Goal: Book appointment/travel/reservation

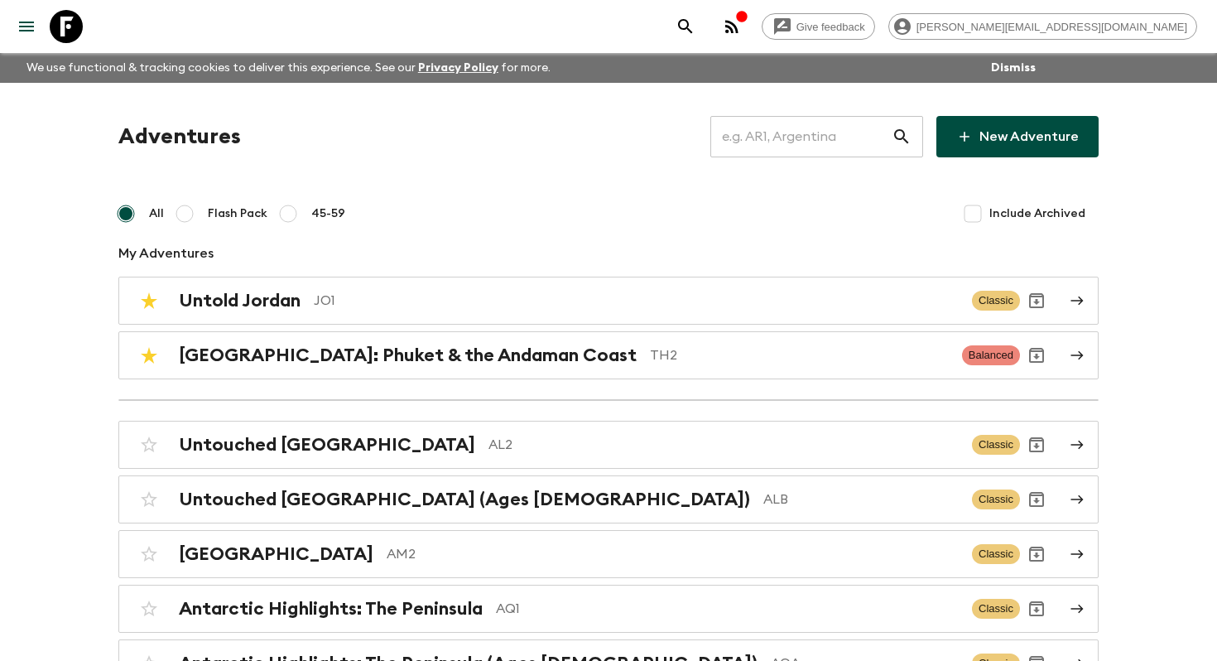
scroll to position [5579, 0]
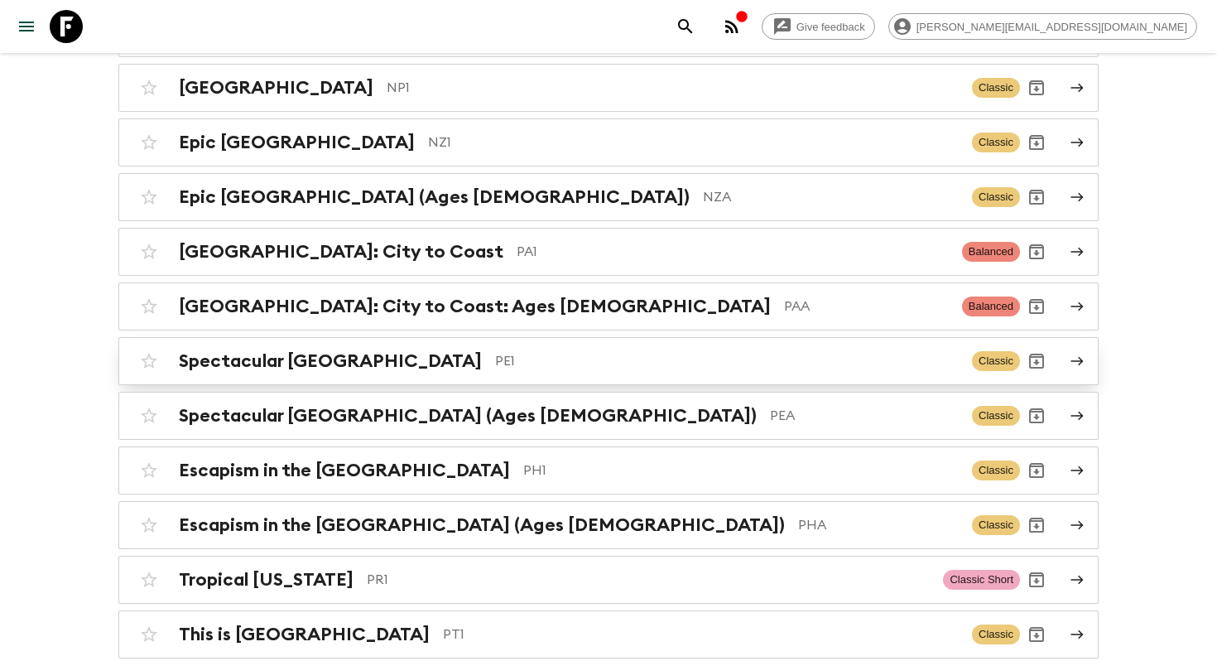
click at [504, 351] on p "PE1" at bounding box center [727, 361] width 464 height 20
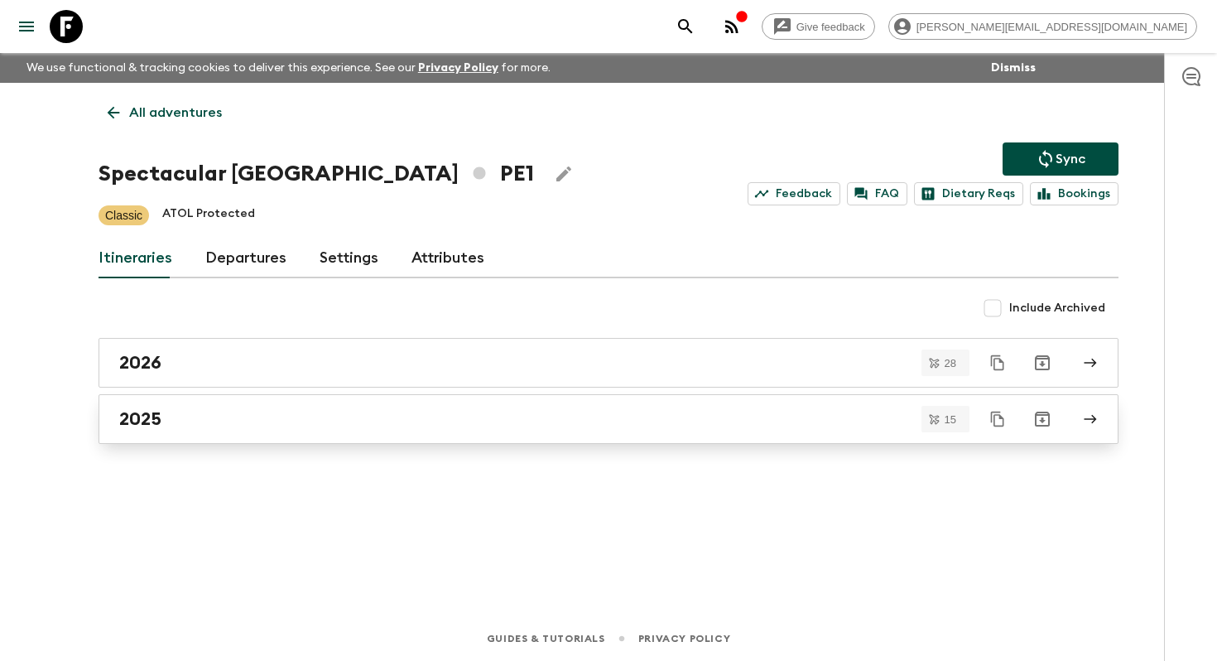
click at [258, 412] on div "2025" at bounding box center [592, 419] width 947 height 22
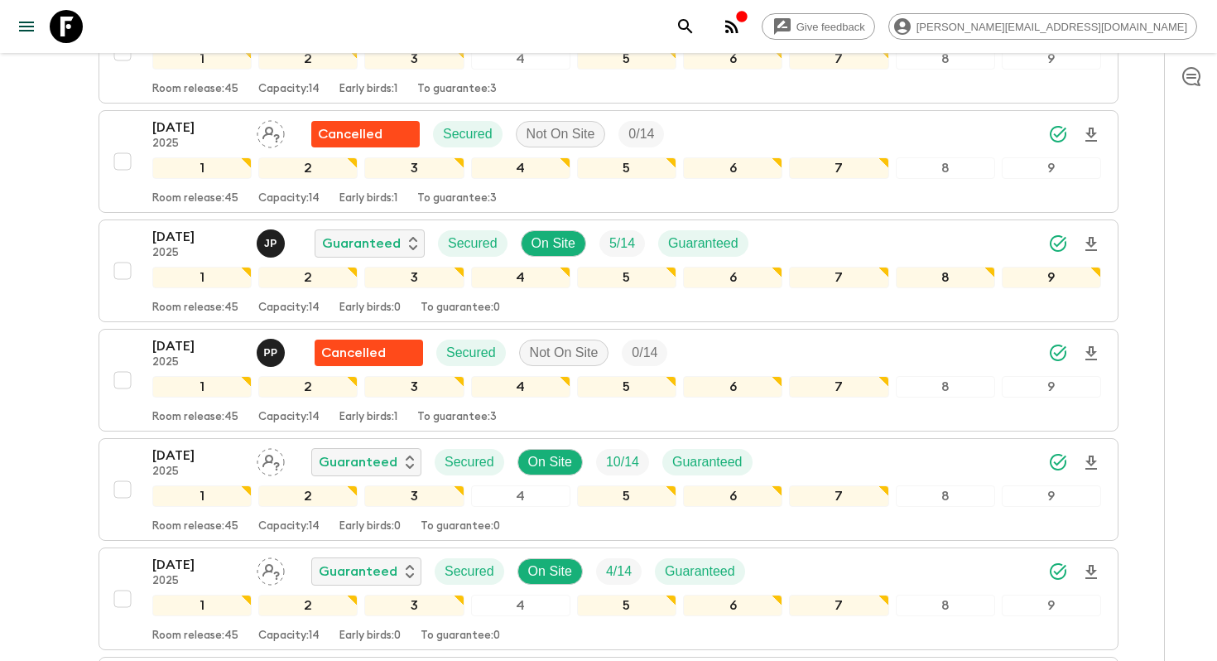
scroll to position [1255, 0]
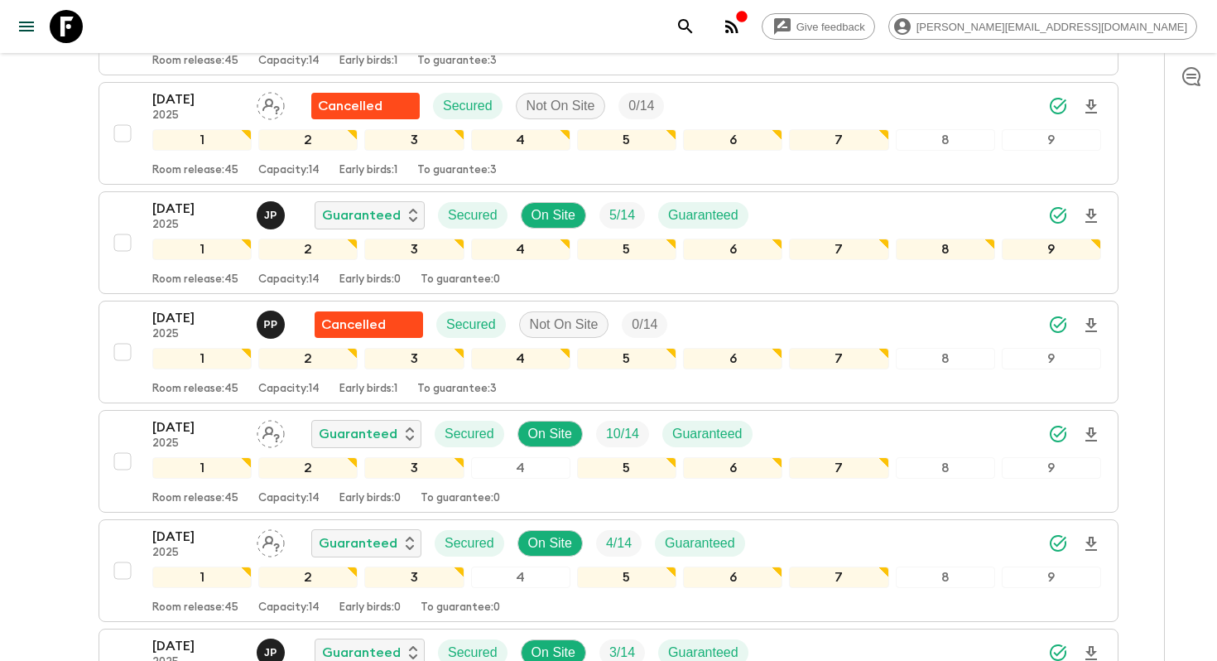
click at [174, 393] on div "Start location updated [GEOGRAPHIC_DATA] Select [GEOGRAPHIC_DATA] [GEOGRAPHIC_D…" at bounding box center [246, 377] width 176 height 32
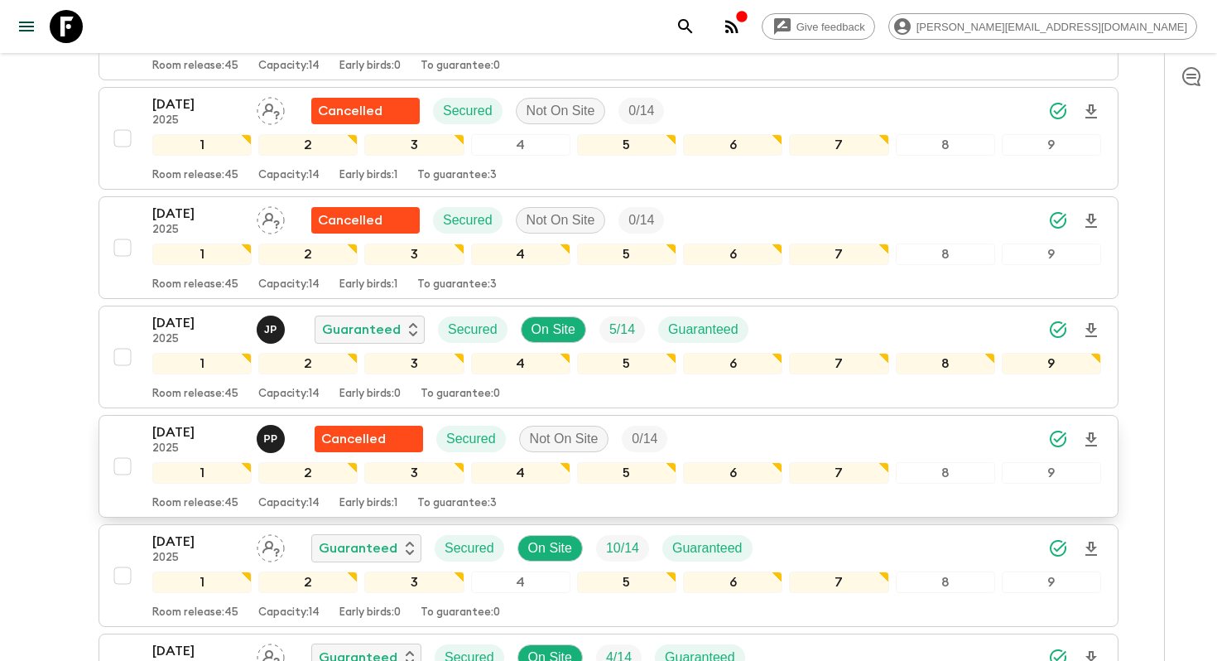
scroll to position [1165, 0]
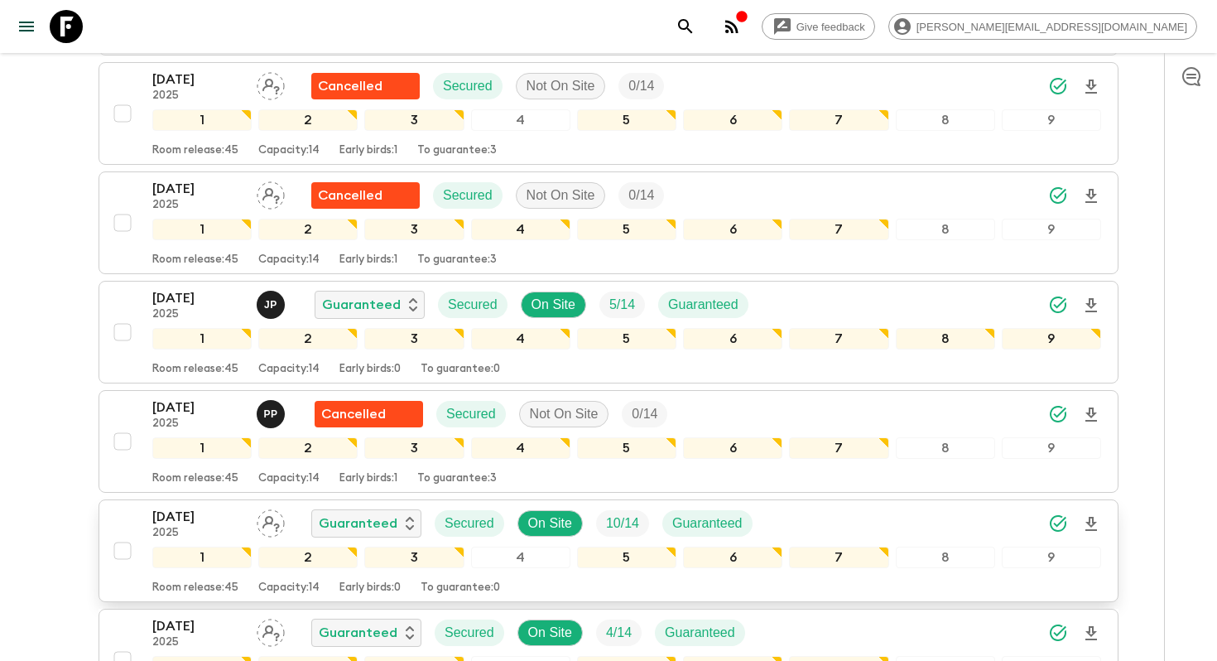
click at [180, 515] on p "[DATE]" at bounding box center [197, 517] width 91 height 20
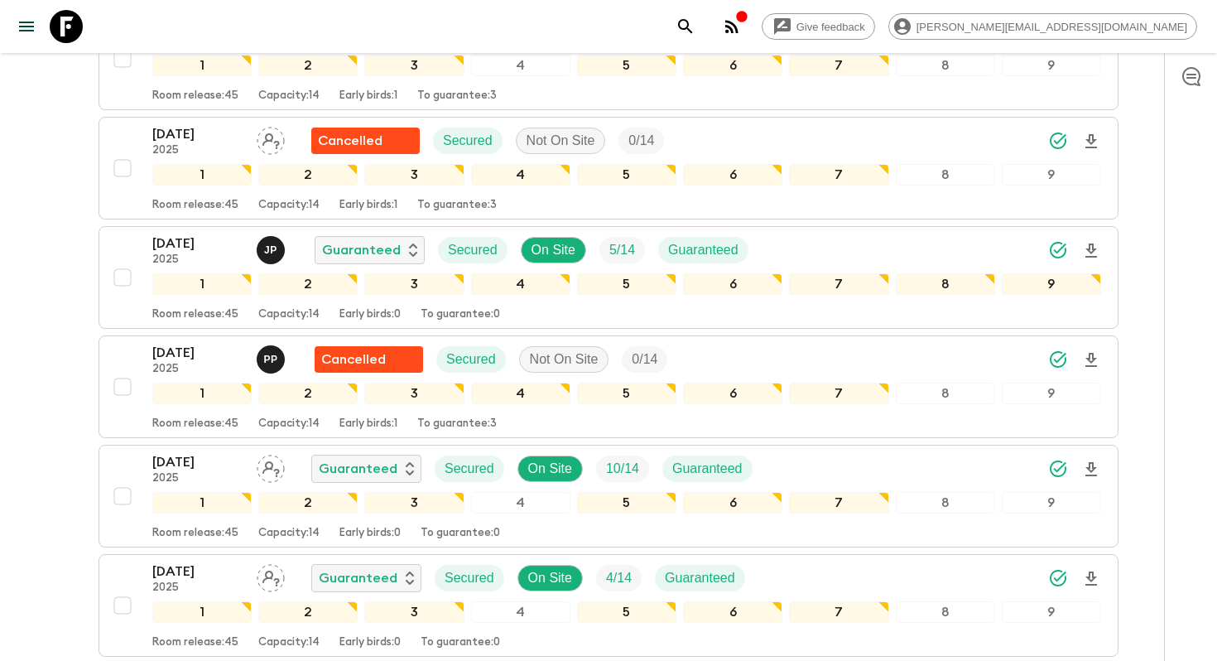
scroll to position [1217, 0]
